Goal: Task Accomplishment & Management: Manage account settings

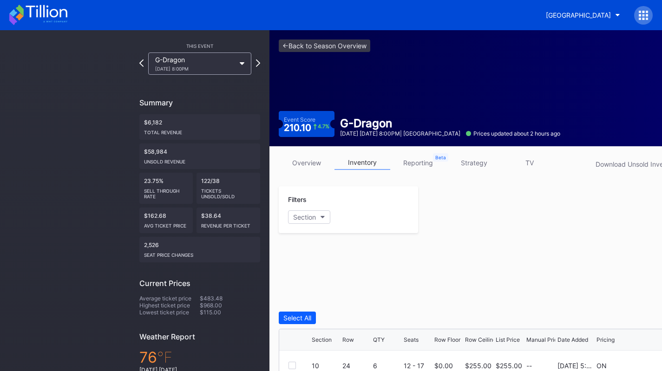
scroll to position [78, 0]
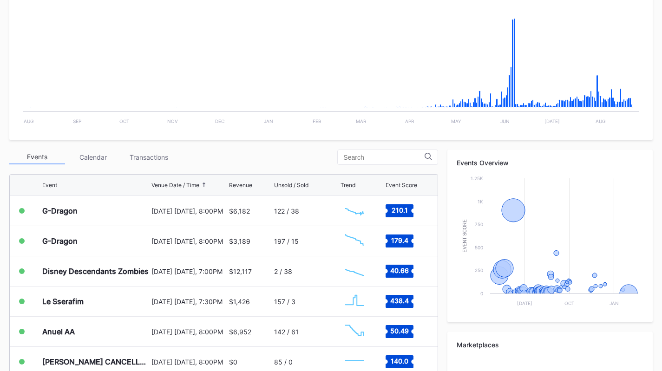
scroll to position [198, 0]
click at [140, 152] on div "Transactions" at bounding box center [149, 157] width 56 height 14
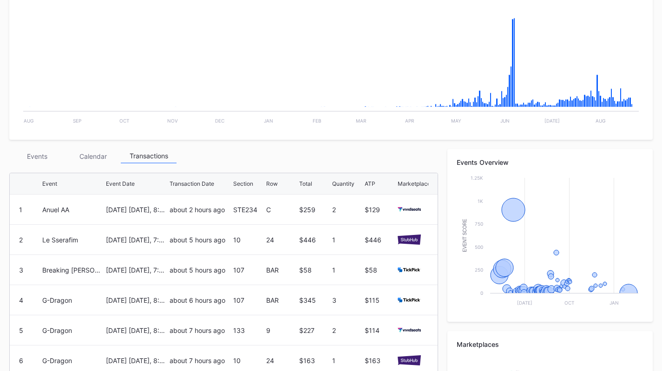
click at [140, 152] on div "Transactions" at bounding box center [149, 156] width 56 height 14
click at [33, 151] on div "Events" at bounding box center [37, 156] width 56 height 14
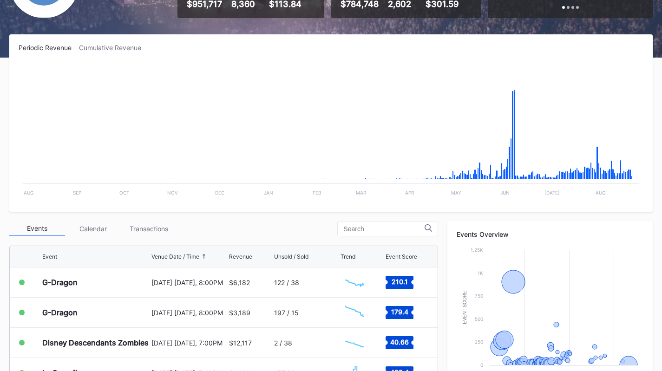
scroll to position [79, 0]
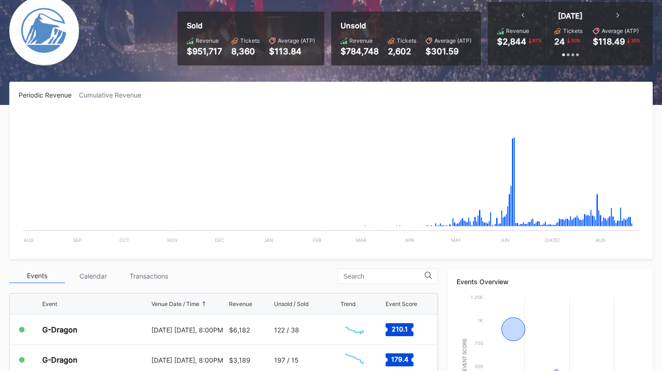
click at [196, 330] on div "August 22 Friday, 8:00PM" at bounding box center [188, 330] width 75 height 8
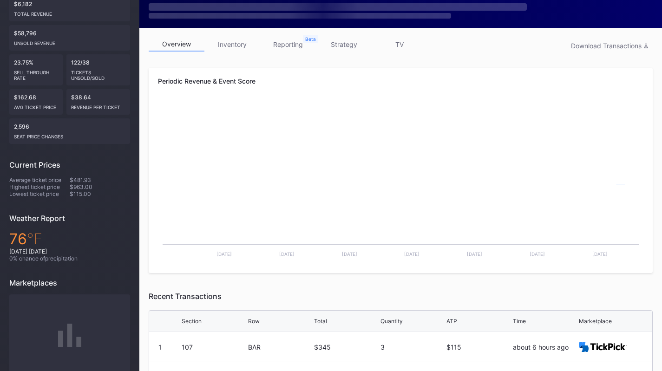
scroll to position [119, 0]
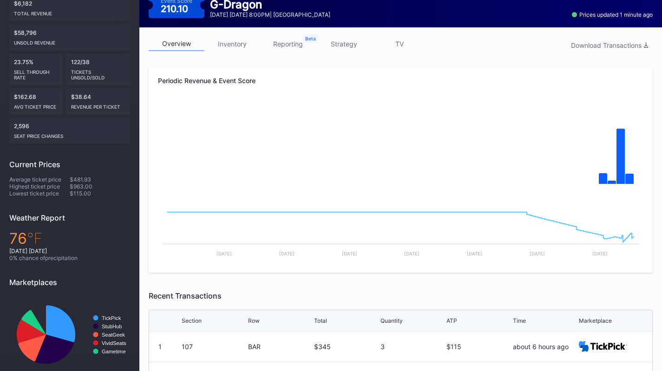
click at [233, 45] on link "inventory" at bounding box center [232, 44] width 56 height 14
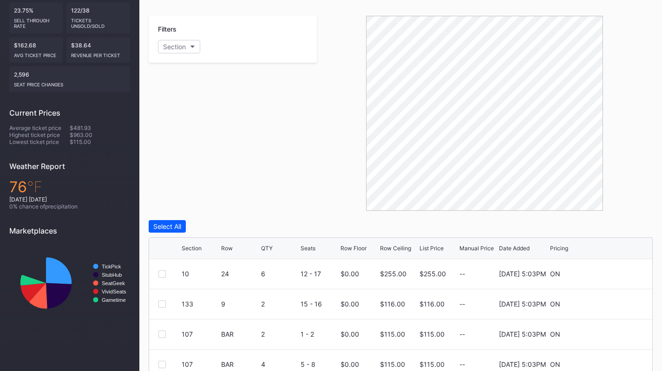
scroll to position [171, 0]
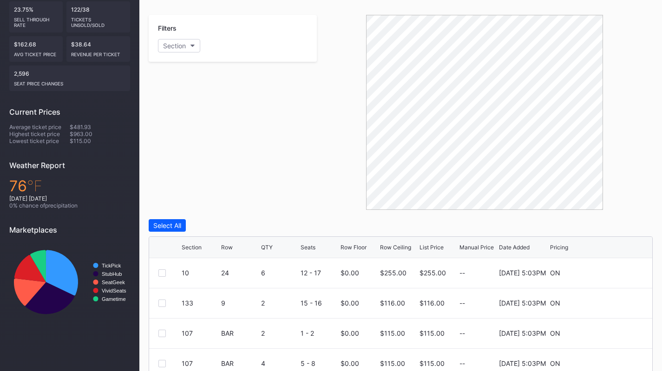
click at [396, 245] on div "Row Ceiling" at bounding box center [395, 247] width 31 height 7
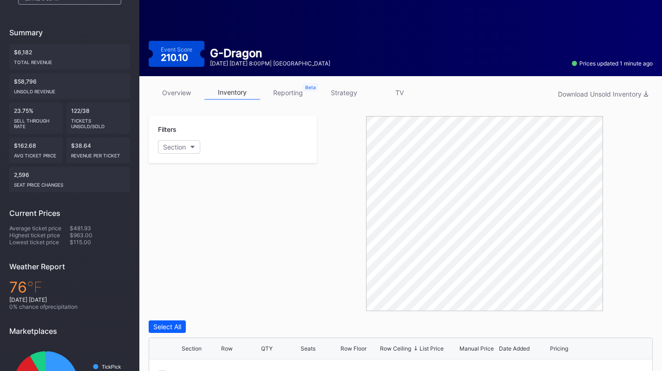
scroll to position [0, 0]
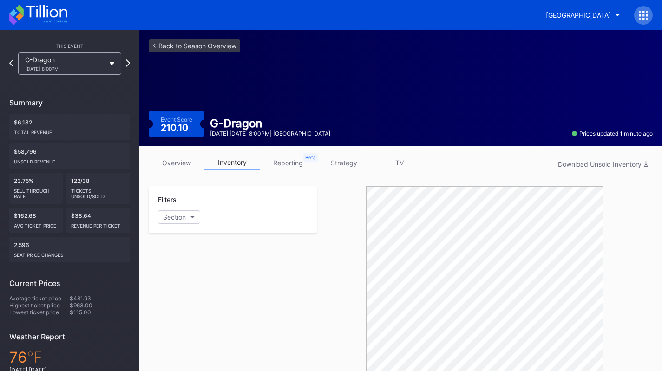
click at [554, 20] on button "Prudential Center Secondary" at bounding box center [583, 15] width 88 height 17
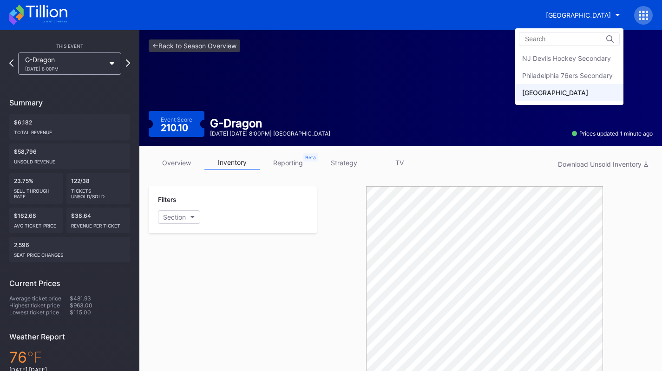
click at [547, 78] on div "Philadelphia 76ers Secondary" at bounding box center [567, 76] width 91 height 8
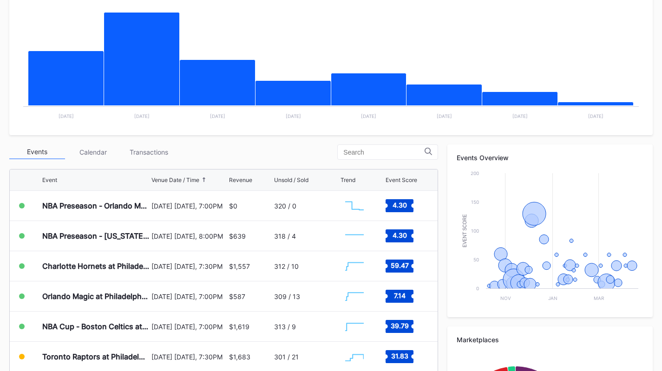
scroll to position [194, 0]
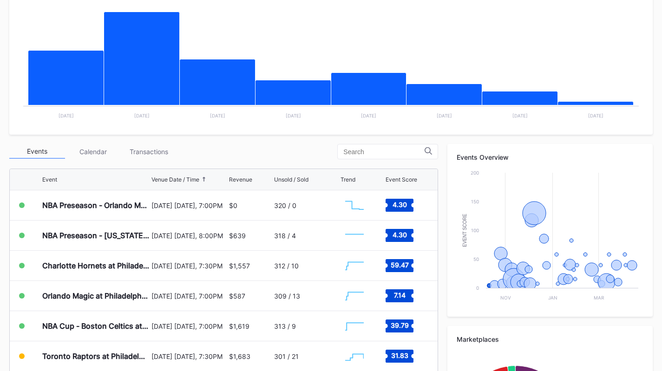
click at [139, 152] on div "Transactions" at bounding box center [149, 151] width 56 height 14
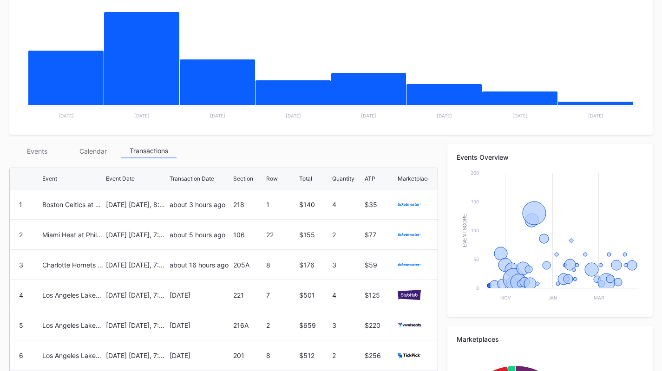
click at [114, 195] on div "[DATE] [DATE], 8:00PM" at bounding box center [136, 205] width 61 height 30
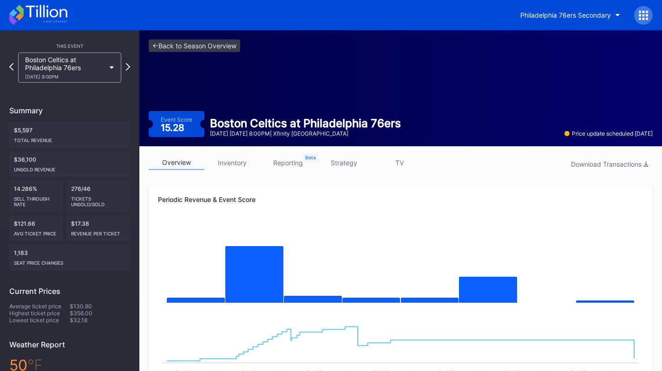
click at [60, 15] on icon at bounding box center [46, 11] width 41 height 13
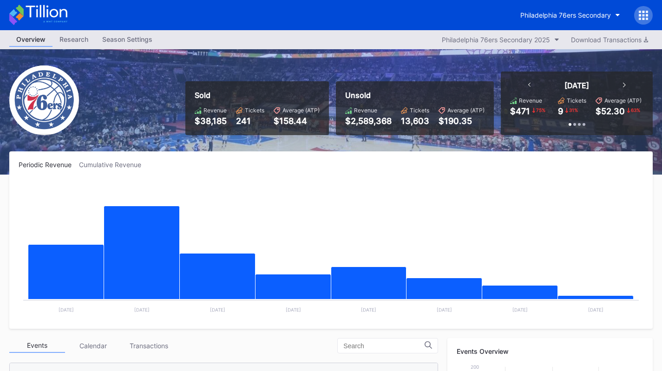
click at [588, 24] on div "Philadelphia 76ers Secondary" at bounding box center [582, 15] width 139 height 19
click at [587, 20] on button "Philadelphia 76ers Secondary" at bounding box center [570, 15] width 114 height 17
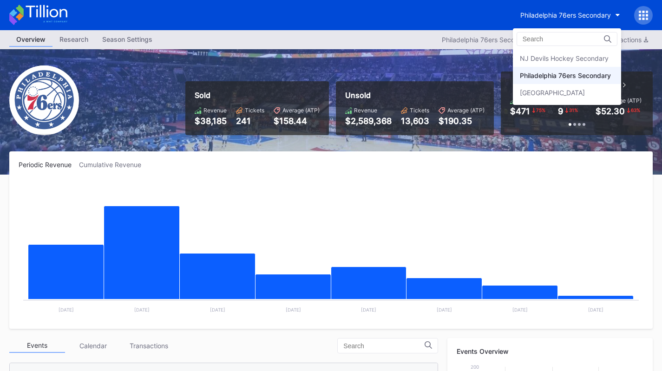
click at [569, 51] on div "NJ Devils Hockey Secondary" at bounding box center [567, 58] width 108 height 17
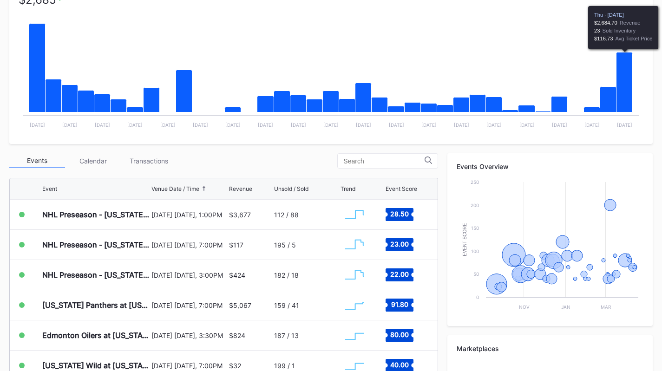
scroll to position [184, 0]
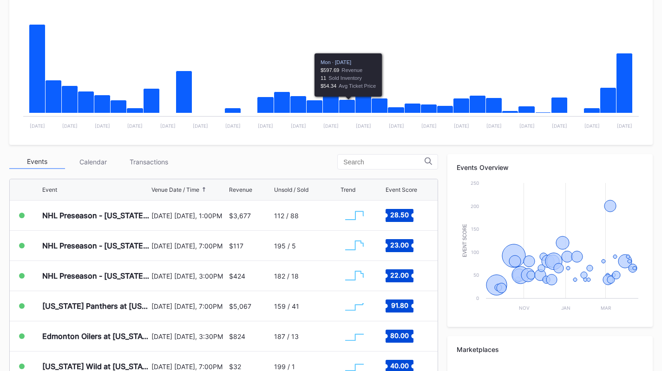
click at [141, 156] on div "Transactions" at bounding box center [149, 162] width 56 height 14
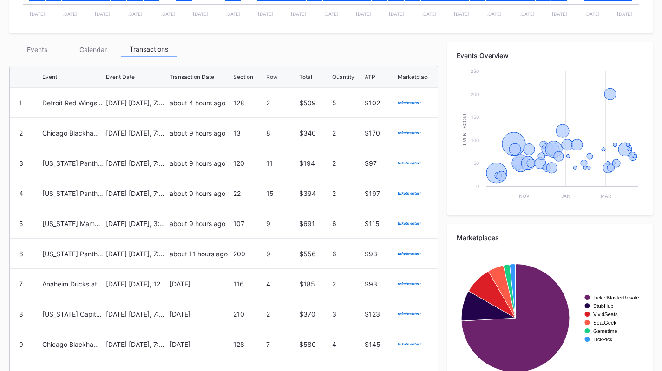
scroll to position [347, 0]
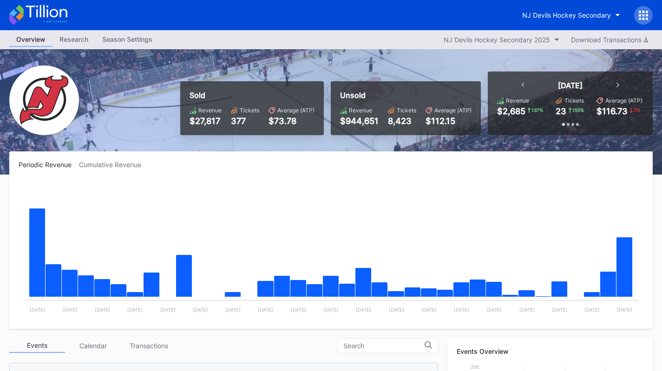
click at [580, 17] on div "NJ Devils Hockey Secondary" at bounding box center [566, 15] width 89 height 8
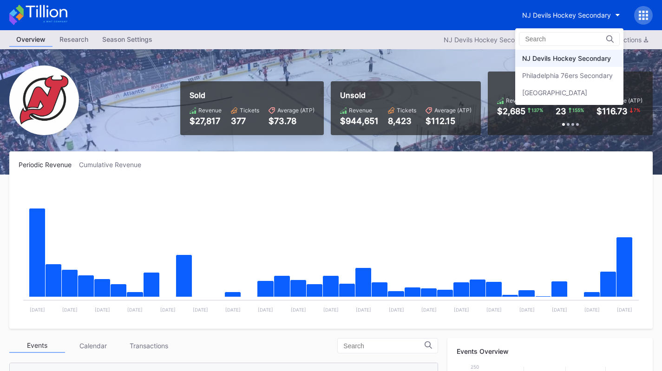
click at [572, 79] on div "Philadelphia 76ers Secondary" at bounding box center [567, 76] width 91 height 8
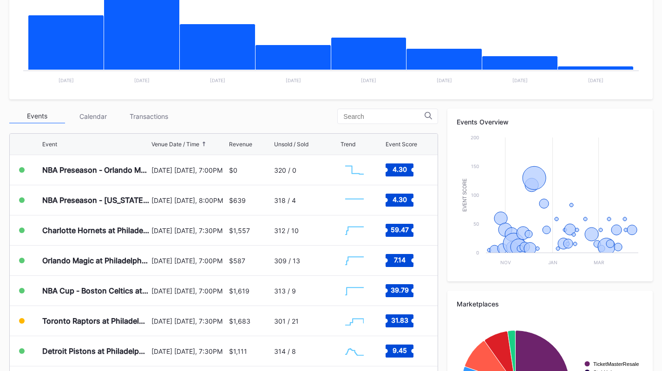
scroll to position [331, 0]
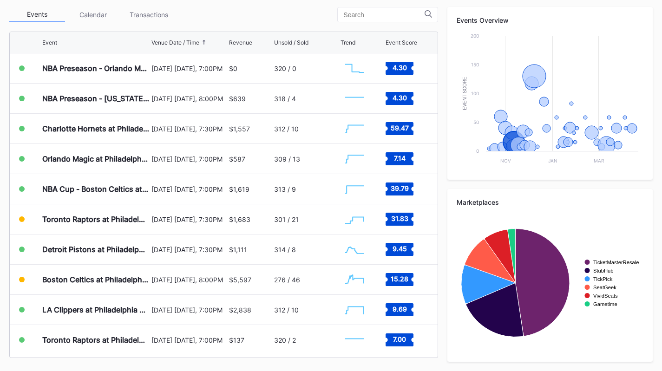
click at [154, 276] on div "[DATE] [DATE], 8:00PM" at bounding box center [188, 280] width 75 height 8
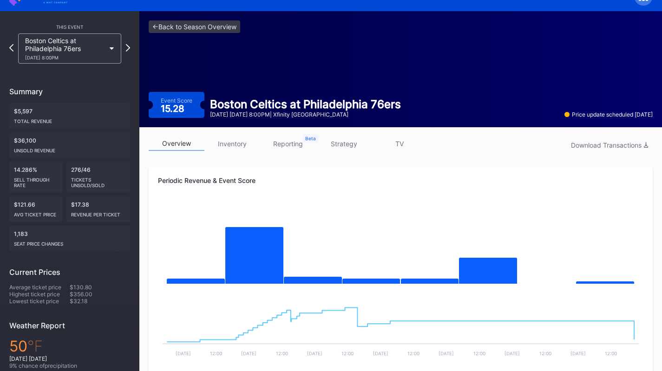
scroll to position [15, 0]
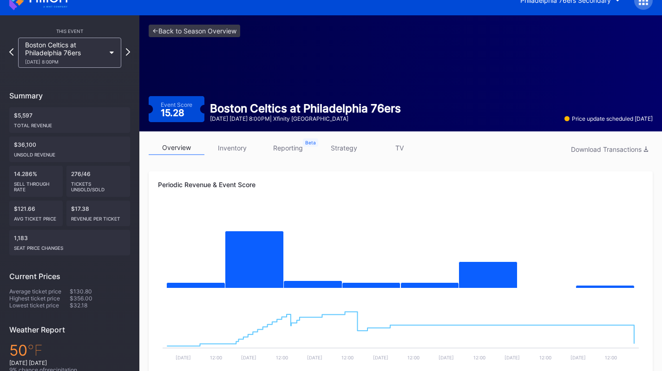
click at [221, 143] on link "inventory" at bounding box center [232, 148] width 56 height 14
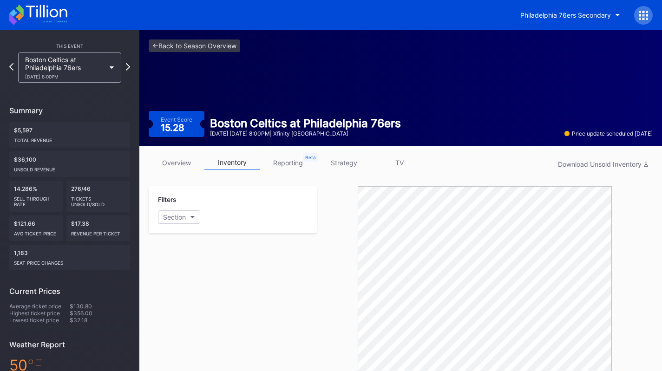
click at [193, 162] on link "overview" at bounding box center [177, 163] width 56 height 14
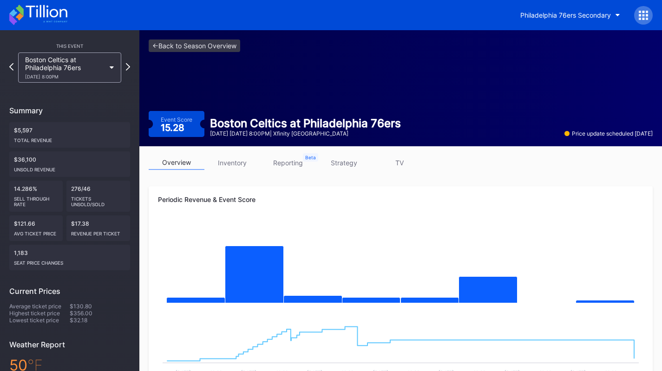
click at [227, 161] on link "inventory" at bounding box center [232, 163] width 56 height 14
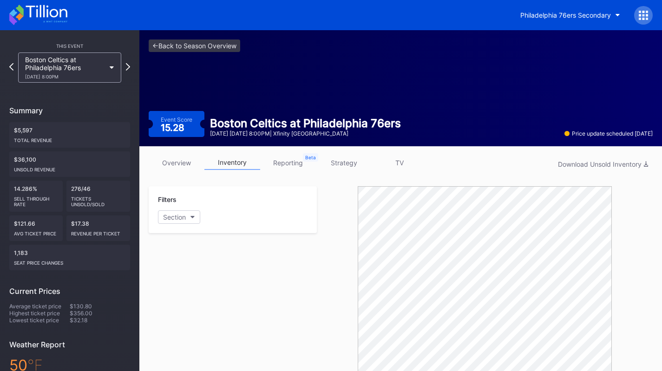
click at [294, 157] on link "reporting" at bounding box center [288, 163] width 56 height 14
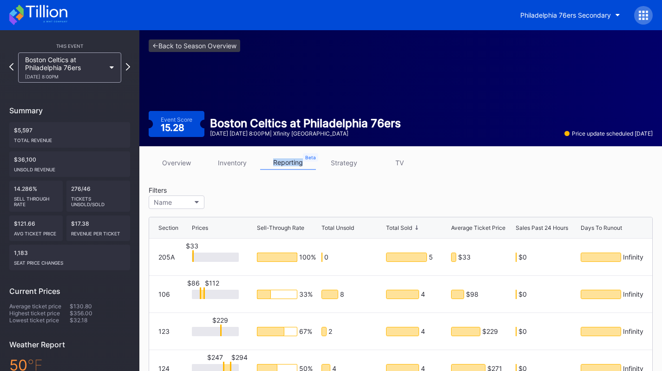
click at [183, 47] on link "<- Back to Season Overview" at bounding box center [195, 45] width 92 height 13
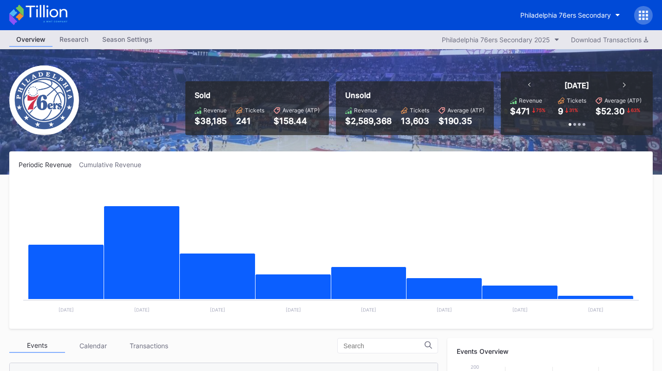
click at [135, 42] on div "Season Settings" at bounding box center [127, 39] width 64 height 13
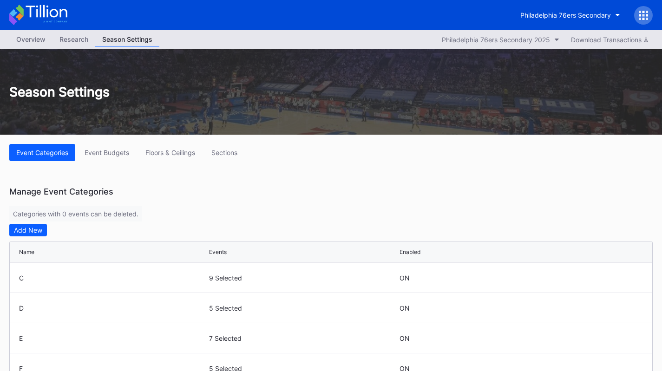
click at [113, 148] on button "Event Budgets" at bounding box center [107, 152] width 59 height 17
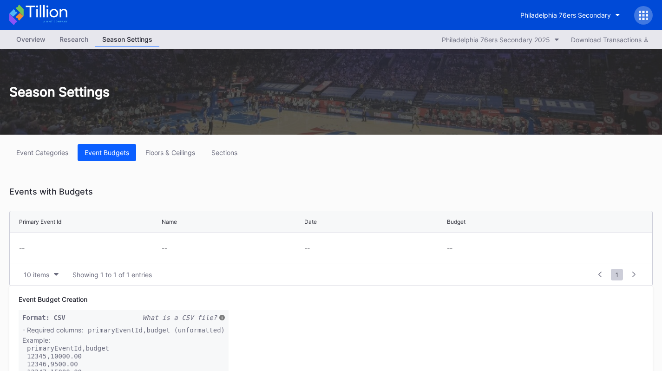
click at [177, 152] on div "Floors & Ceilings" at bounding box center [170, 153] width 50 height 8
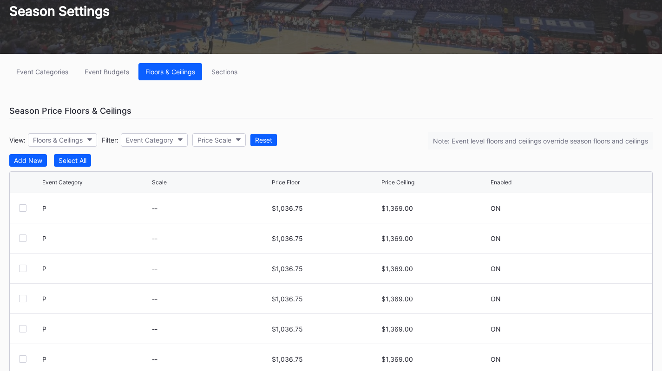
click at [91, 143] on button "Floors & Ceilings" at bounding box center [62, 139] width 69 height 13
click at [135, 137] on div "Event Category" at bounding box center [149, 140] width 47 height 8
click at [157, 183] on div "A" at bounding box center [177, 181] width 108 height 17
click at [137, 145] on button "A" at bounding box center [133, 139] width 24 height 13
click at [148, 203] on div "B" at bounding box center [177, 198] width 108 height 17
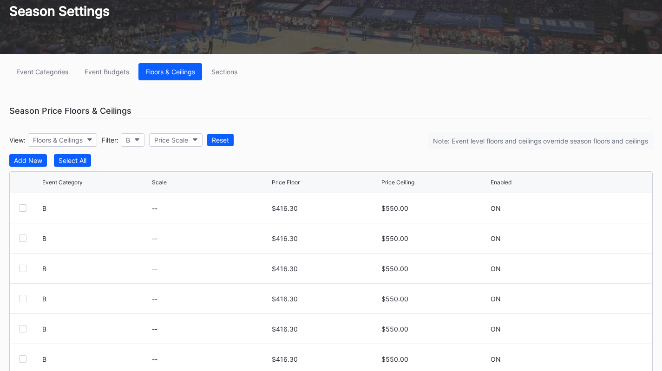
click at [138, 140] on icon "button" at bounding box center [137, 139] width 5 height 3
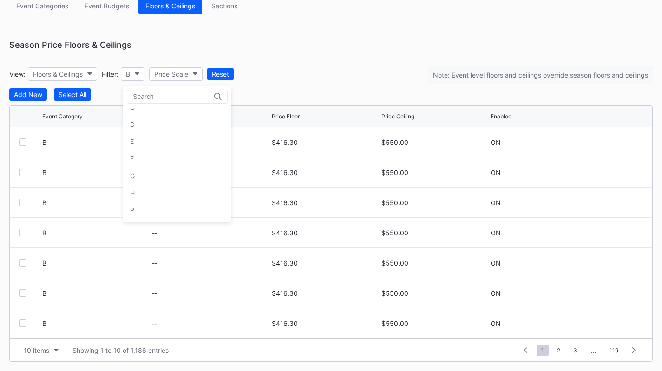
click at [146, 207] on div "P" at bounding box center [177, 210] width 108 height 17
click at [188, 77] on div "Price Scale" at bounding box center [171, 74] width 34 height 8
click at [222, 12] on button "Sections" at bounding box center [224, 5] width 40 height 17
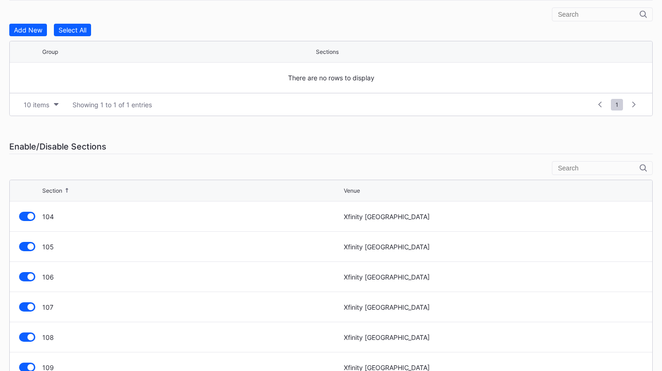
scroll to position [274, 0]
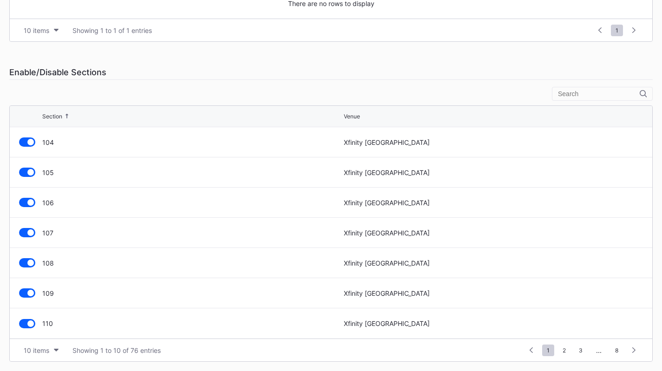
click at [53, 347] on button "10 items" at bounding box center [41, 350] width 44 height 13
click at [50, 333] on div "200 items" at bounding box center [41, 327] width 44 height 17
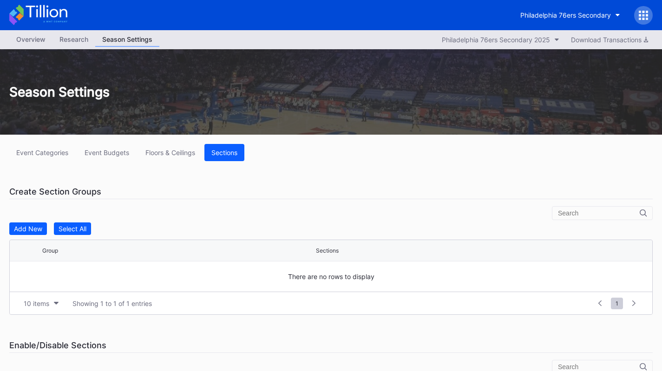
click at [160, 145] on button "Floors & Ceilings" at bounding box center [170, 152] width 64 height 17
click at [160, 155] on div "Floors & Ceilings" at bounding box center [170, 153] width 50 height 8
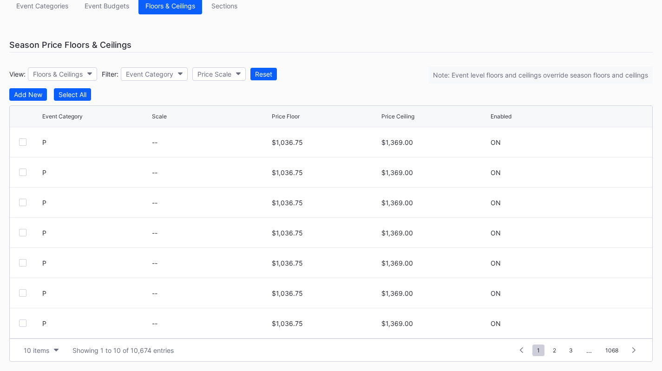
scroll to position [91, 0]
click at [572, 357] on div "10 items Showing 1 to 10 of 10,674 entries 1 ... -1 0 1 2 3 ... 1068" at bounding box center [331, 350] width 642 height 23
click at [572, 353] on span "3" at bounding box center [570, 351] width 13 height 12
click at [150, 75] on div "Event Category" at bounding box center [149, 74] width 47 height 8
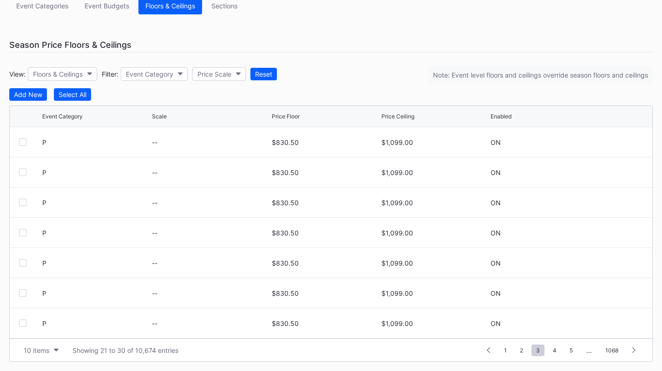
click at [222, 66] on div "View: Floors & Ceilings Filter: Event Category Price Scale Reset Note: Event le…" at bounding box center [330, 73] width 643 height 29
click at [222, 72] on div "Price Scale" at bounding box center [214, 74] width 34 height 8
click at [221, 40] on div "Season Price Floors & Ceilings" at bounding box center [330, 45] width 643 height 15
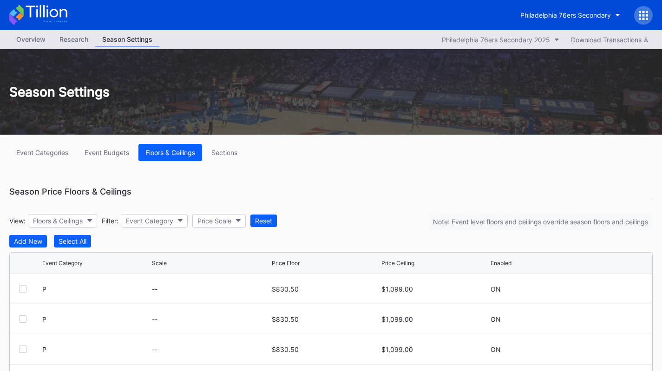
click at [39, 40] on div "Overview" at bounding box center [30, 39] width 43 height 13
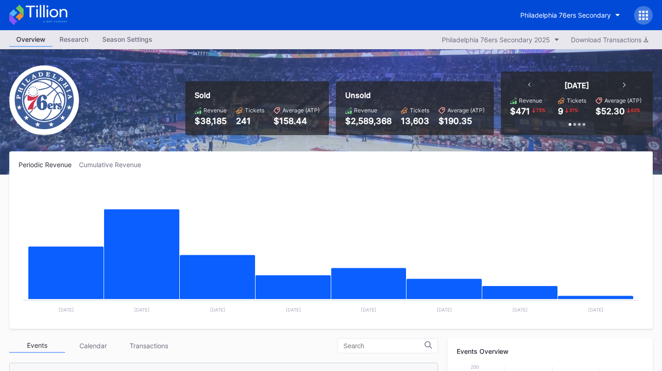
scroll to position [198, 0]
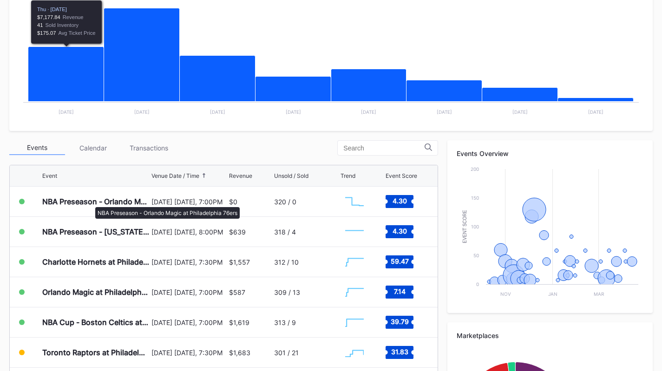
click at [92, 203] on div "NBA Preseason - Orlando Magic at Philadelphia 76ers" at bounding box center [95, 201] width 107 height 9
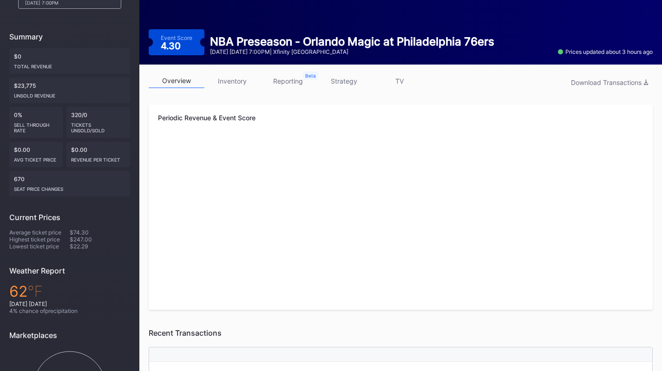
scroll to position [77, 0]
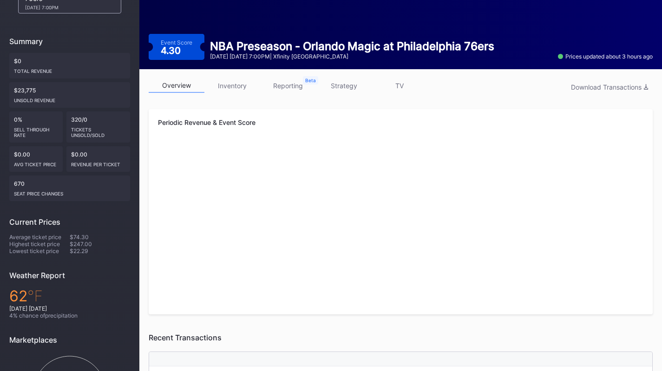
click at [248, 84] on link "inventory" at bounding box center [232, 86] width 56 height 14
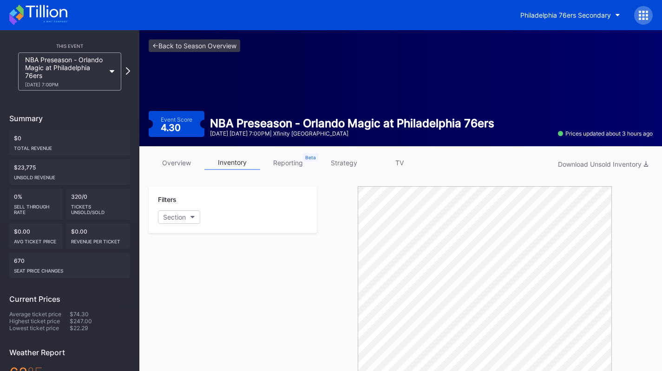
click at [38, 25] on icon at bounding box center [38, 15] width 58 height 20
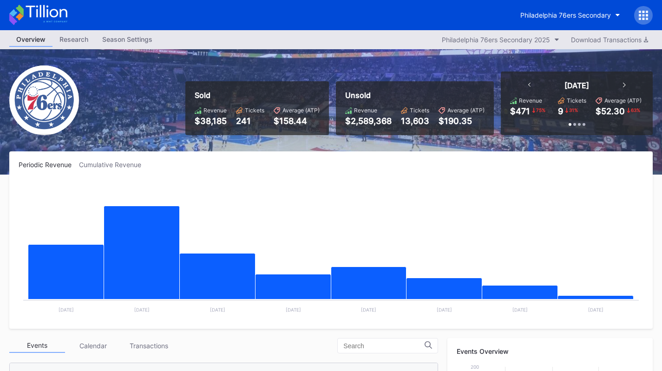
click at [135, 42] on div "Season Settings" at bounding box center [127, 39] width 64 height 13
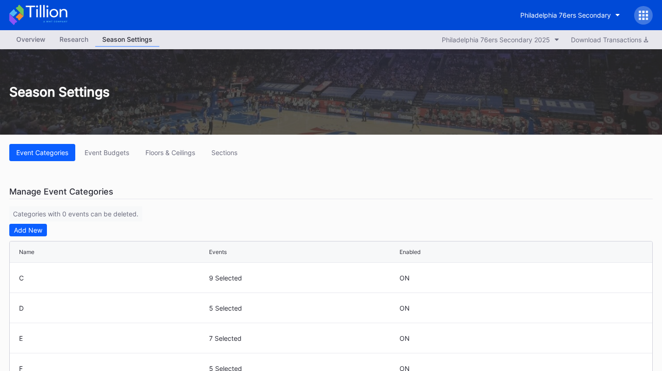
scroll to position [20, 0]
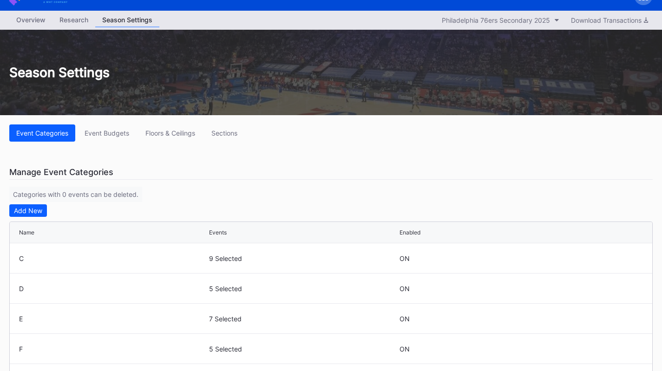
click at [107, 129] on button "Event Budgets" at bounding box center [107, 132] width 59 height 17
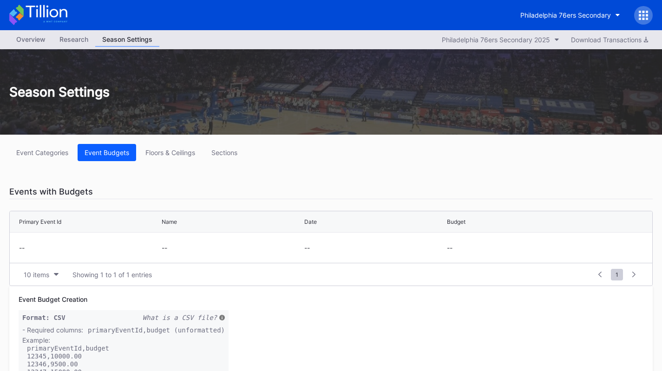
click at [165, 148] on button "Floors & Ceilings" at bounding box center [170, 152] width 64 height 17
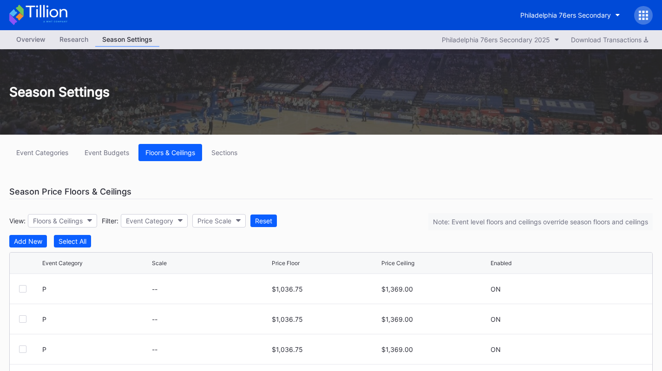
click at [166, 260] on div "Scale" at bounding box center [159, 263] width 15 height 7
click at [342, 297] on div "$1,036.75" at bounding box center [325, 289] width 107 height 30
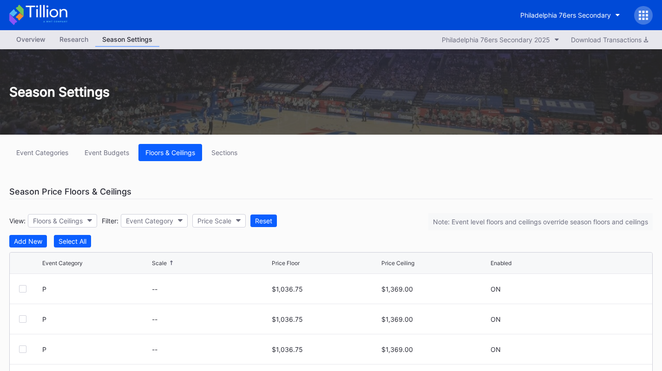
click at [342, 297] on div "$1,036.75" at bounding box center [325, 289] width 107 height 30
click at [604, 287] on icon at bounding box center [607, 289] width 7 height 7
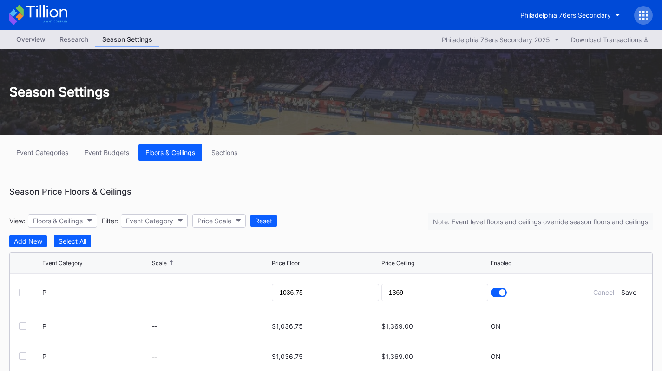
click at [595, 294] on div "Cancel" at bounding box center [603, 292] width 21 height 8
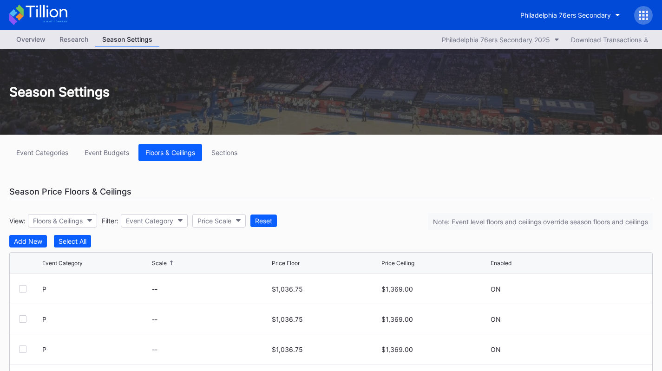
click at [218, 220] on div "Price Scale" at bounding box center [214, 221] width 34 height 8
click at [219, 204] on div "Event Categories Event Budgets Floors & Ceilings Sections Season Price Floors &…" at bounding box center [331, 326] width 662 height 383
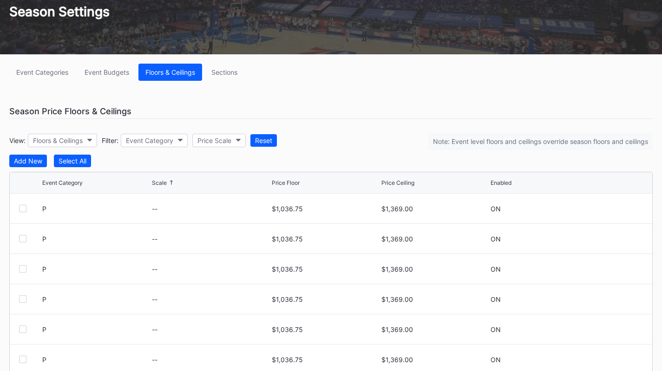
scroll to position [81, 0]
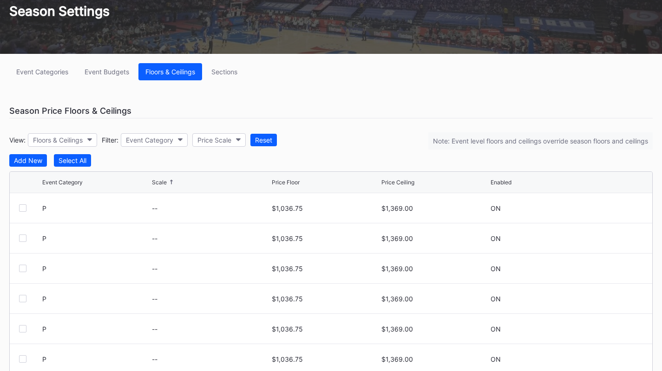
click at [21, 162] on div "Add New" at bounding box center [28, 161] width 28 height 8
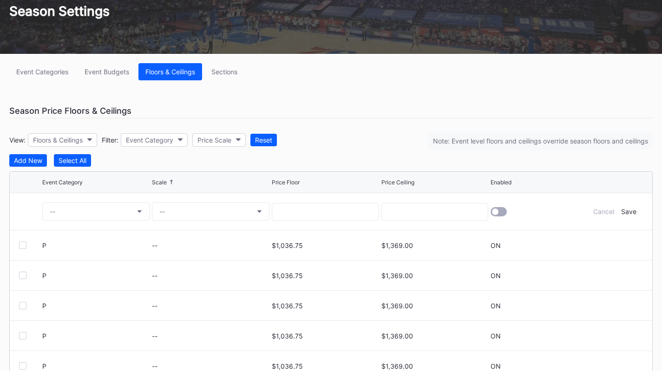
click at [193, 205] on button "--" at bounding box center [211, 212] width 118 height 18
click at [595, 214] on div "Cancel" at bounding box center [603, 212] width 21 height 8
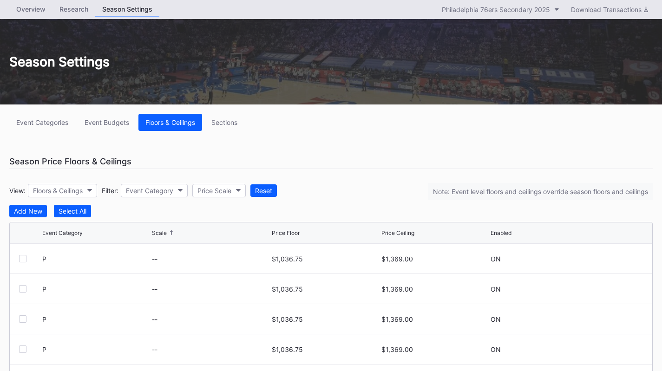
scroll to position [29, 0]
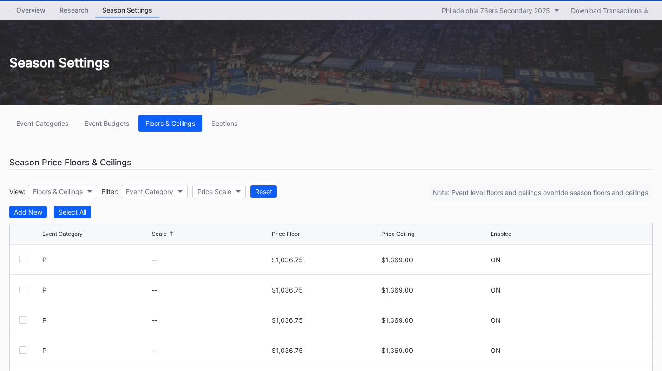
click at [109, 122] on div "Event Budgets" at bounding box center [107, 123] width 45 height 8
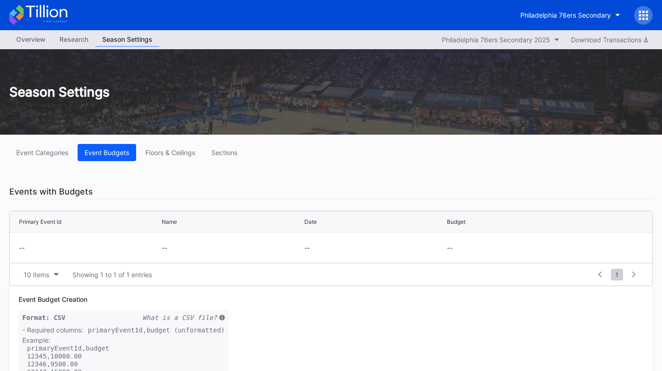
click at [224, 144] on button "Sections" at bounding box center [224, 152] width 40 height 17
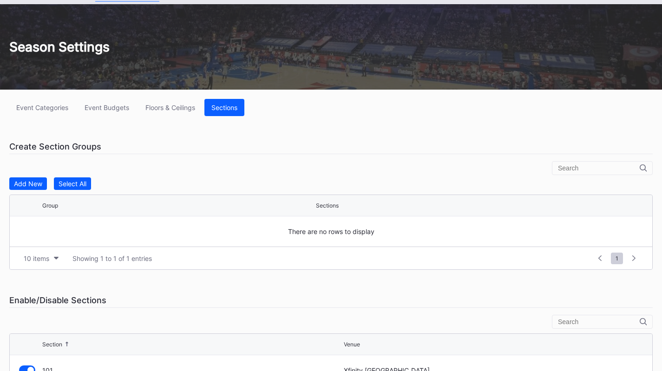
scroll to position [44, 0]
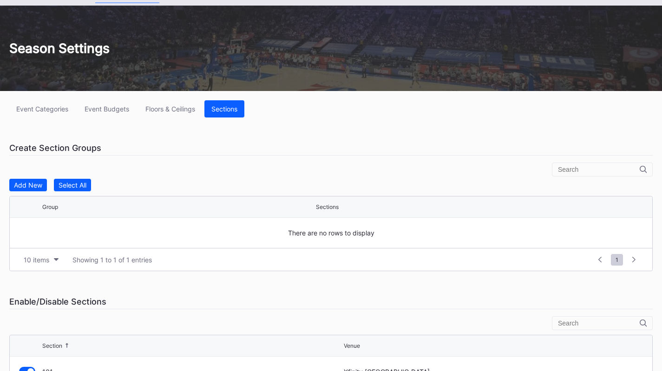
click at [168, 118] on div "Event Categories Event Budgets Floors & Ceilings Sections Create Section Groups…" at bounding box center [331, 346] width 662 height 510
click at [168, 112] on div "Floors & Ceilings" at bounding box center [170, 109] width 50 height 8
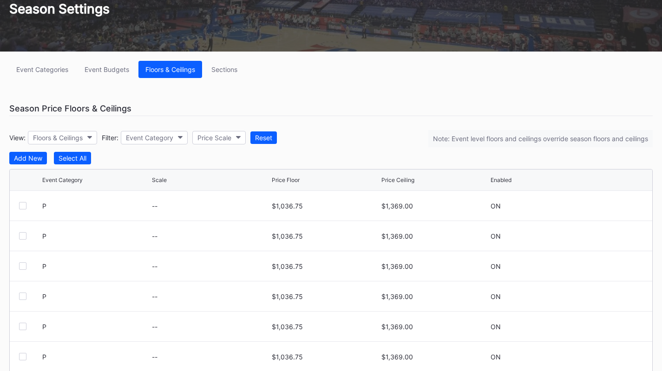
scroll to position [92, 0]
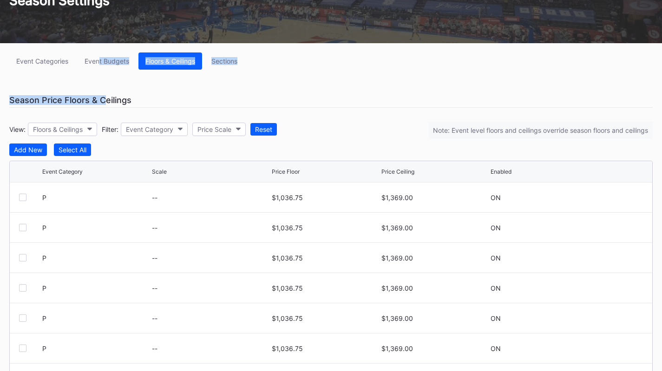
drag, startPoint x: 102, startPoint y: 70, endPoint x: 101, endPoint y: 61, distance: 9.3
click at [101, 61] on div "Event Categories Event Budgets Floors & Ceilings Sections Season Price Floors &…" at bounding box center [331, 234] width 662 height 383
click at [101, 61] on div "Event Budgets" at bounding box center [107, 61] width 45 height 8
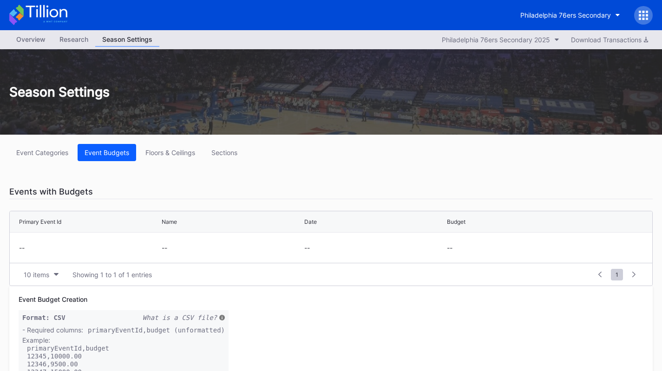
click at [52, 152] on div "Event Categories" at bounding box center [42, 153] width 52 height 8
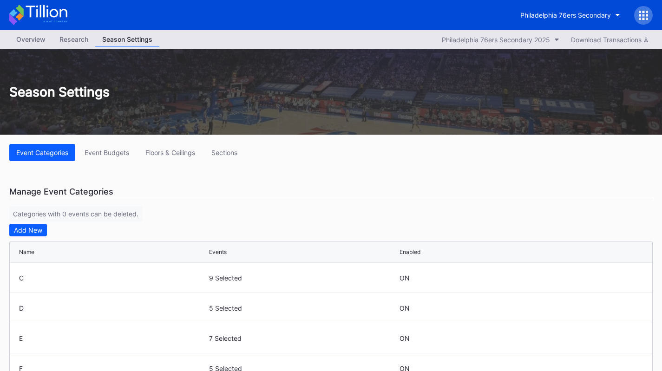
click at [41, 40] on div "Overview" at bounding box center [30, 39] width 43 height 13
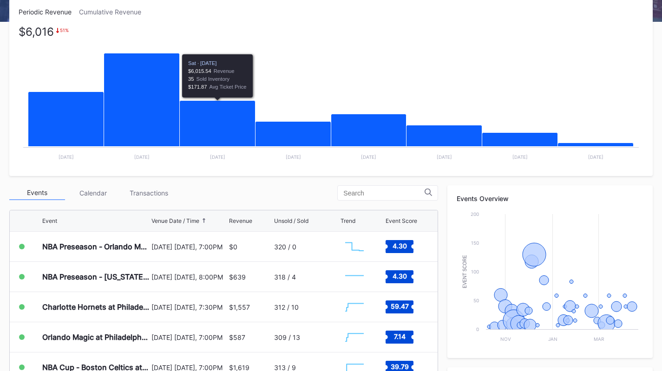
scroll to position [153, 0]
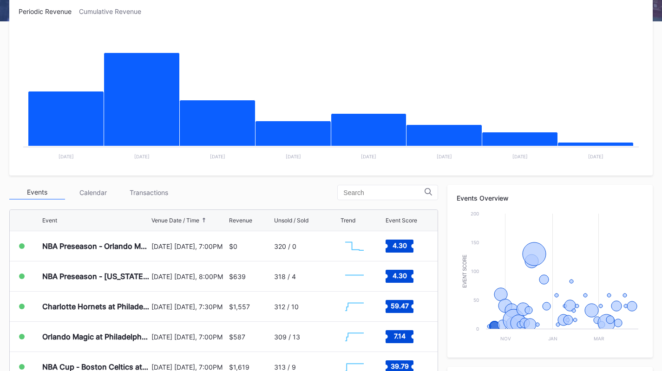
click at [152, 191] on div "Transactions" at bounding box center [149, 192] width 56 height 14
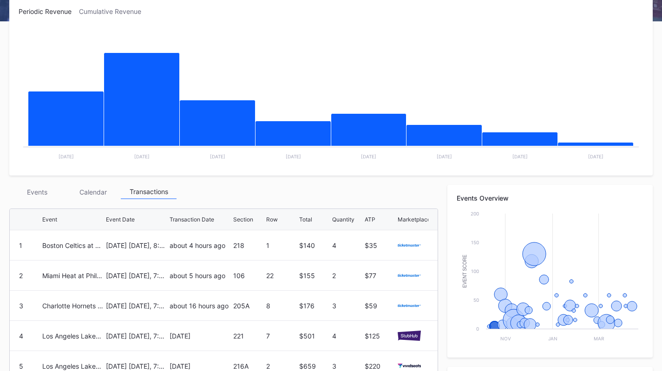
click at [50, 194] on div "Events" at bounding box center [37, 192] width 56 height 14
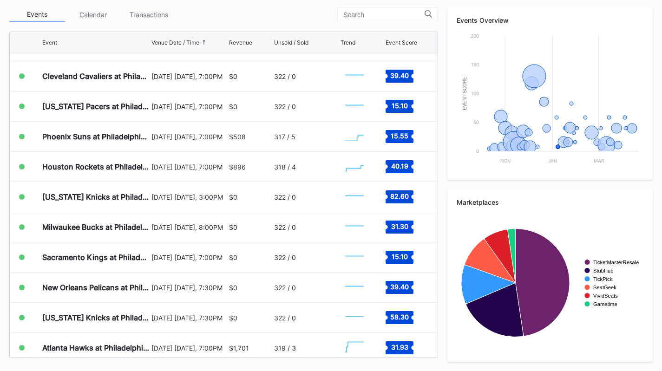
scroll to position [657, 0]
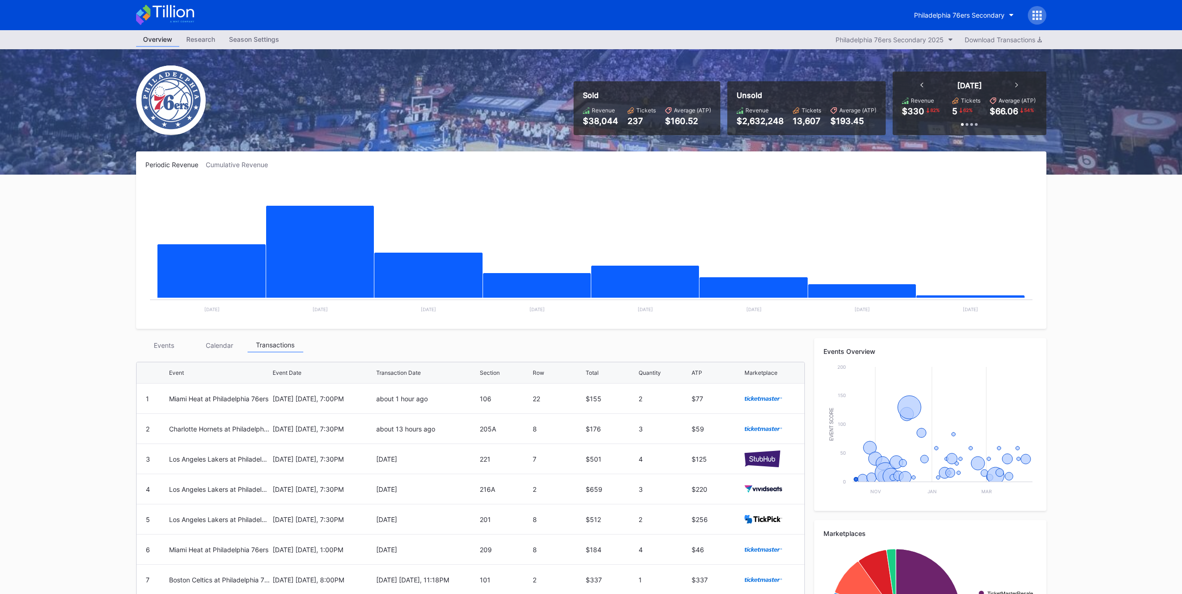
scroll to position [107, 0]
